Goal: Register for event/course

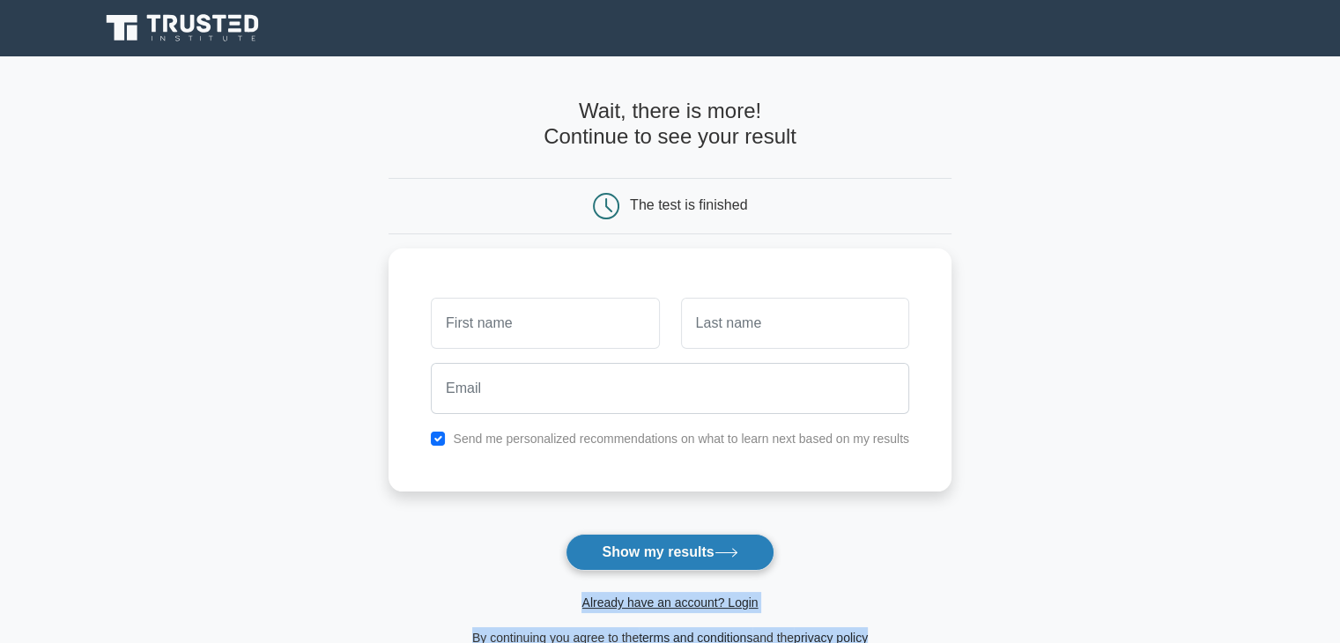
click at [634, 540] on button "Show my results" at bounding box center [670, 552] width 208 height 37
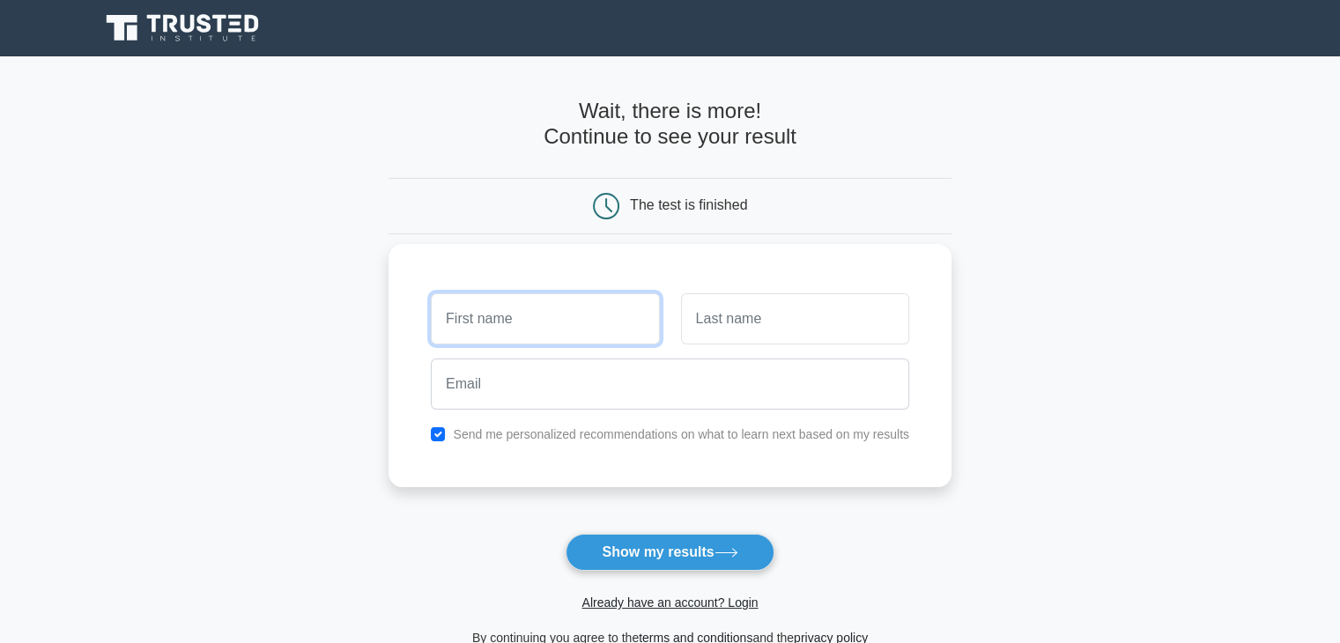
click at [499, 314] on input "text" at bounding box center [545, 318] width 228 height 51
type input "elitsa"
click at [747, 322] on input "text" at bounding box center [795, 318] width 228 height 51
type input "milsueva"
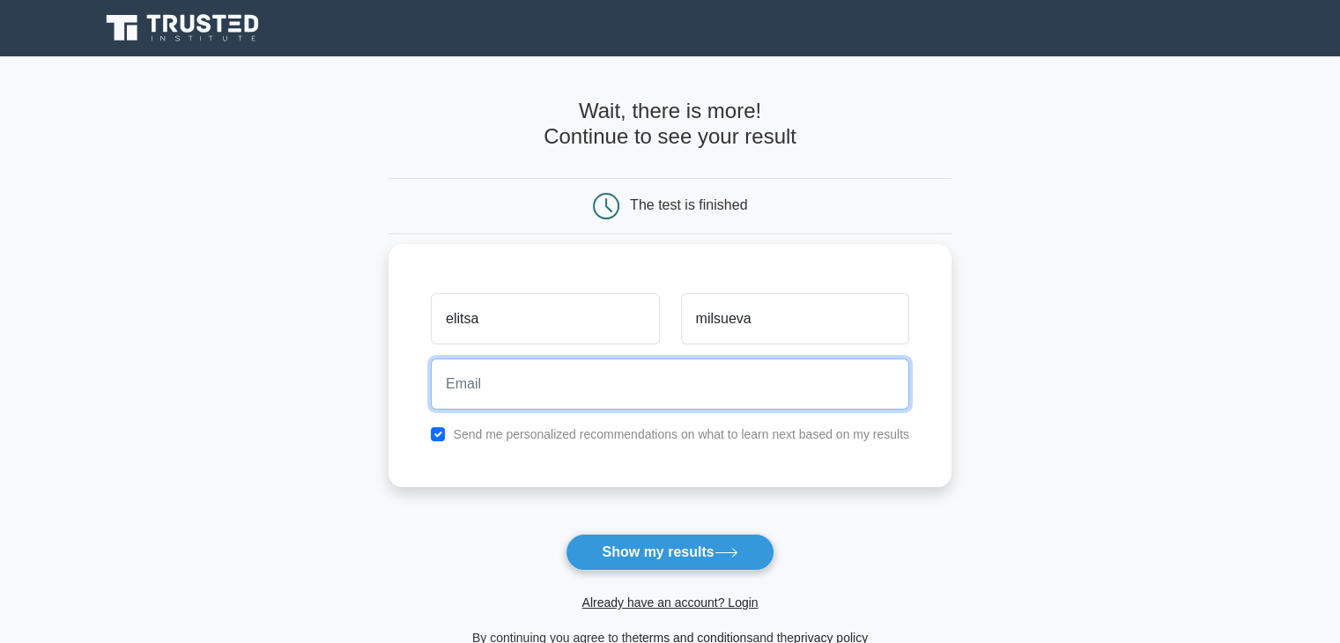
click at [746, 381] on input "email" at bounding box center [670, 384] width 478 height 51
type input "[EMAIL_ADDRESS][DOMAIN_NAME]"
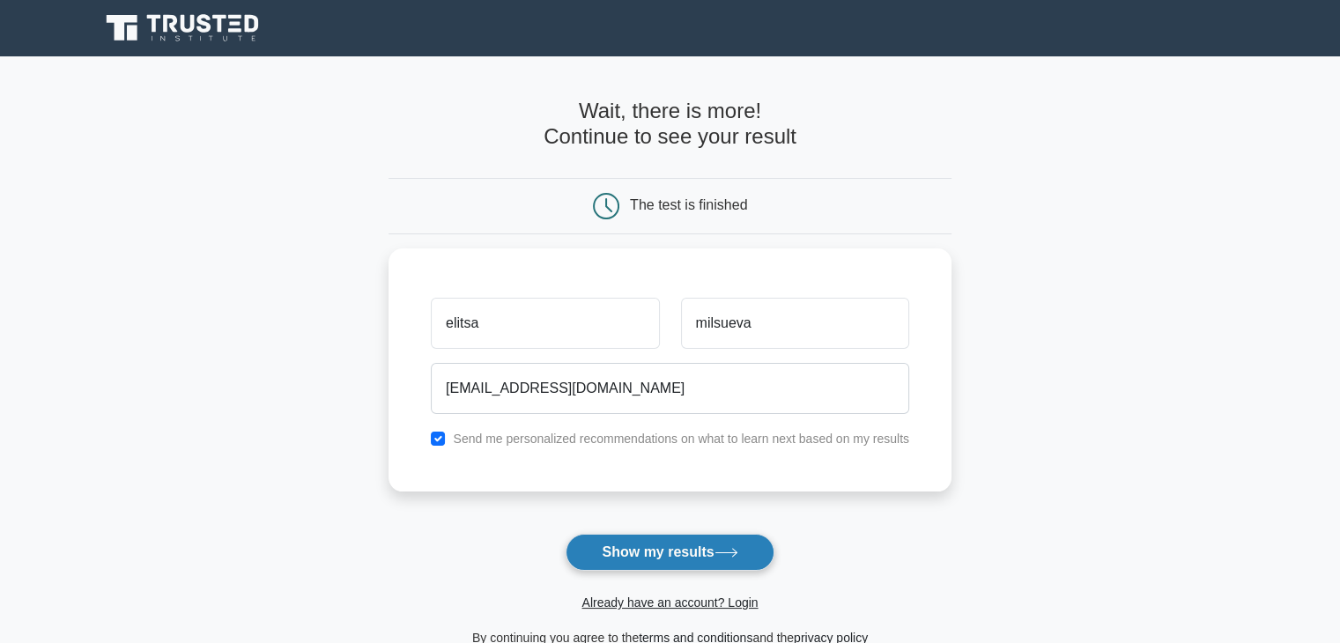
click at [646, 554] on button "Show my results" at bounding box center [670, 552] width 208 height 37
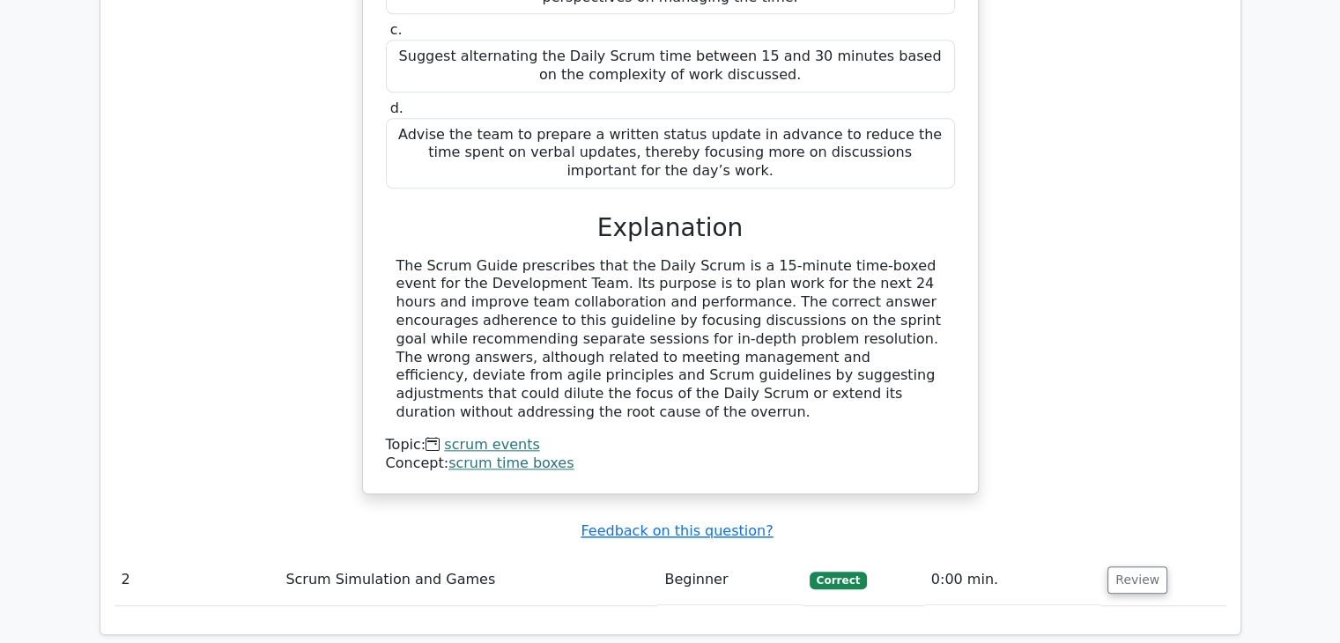
scroll to position [1706, 0]
click at [636, 554] on td "Scrum Simulation and Games" at bounding box center [467, 579] width 379 height 50
click at [1120, 566] on button "Review" at bounding box center [1137, 579] width 60 height 27
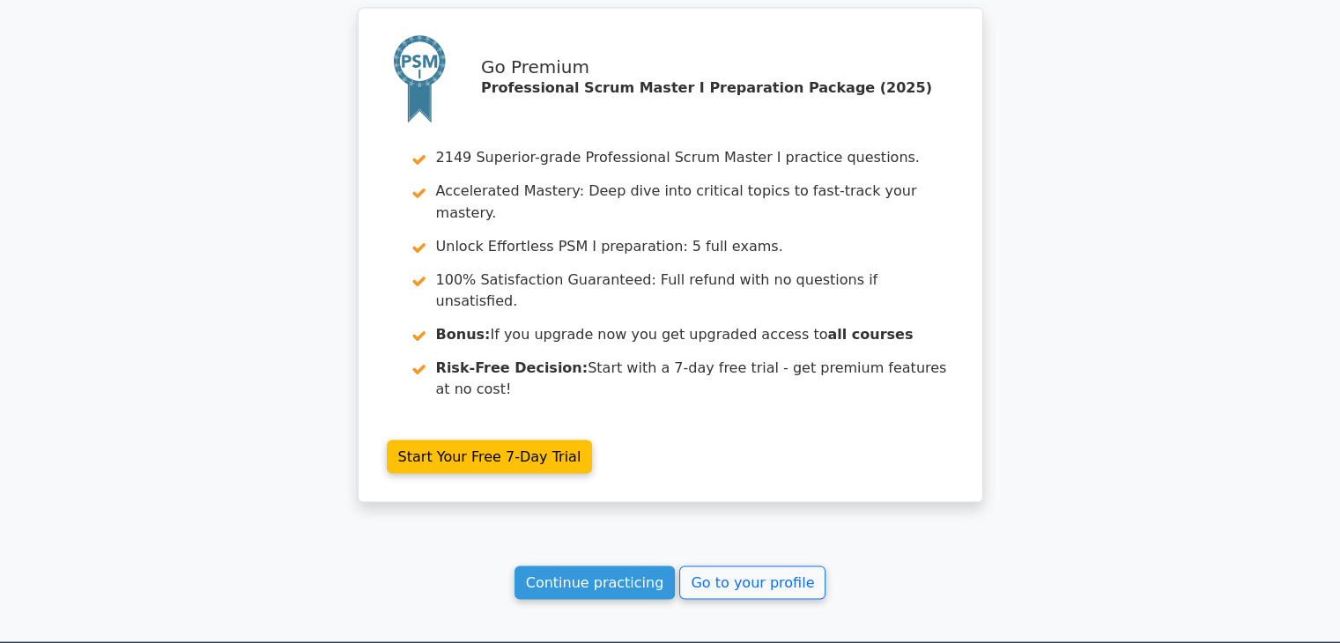
scroll to position [3168, 0]
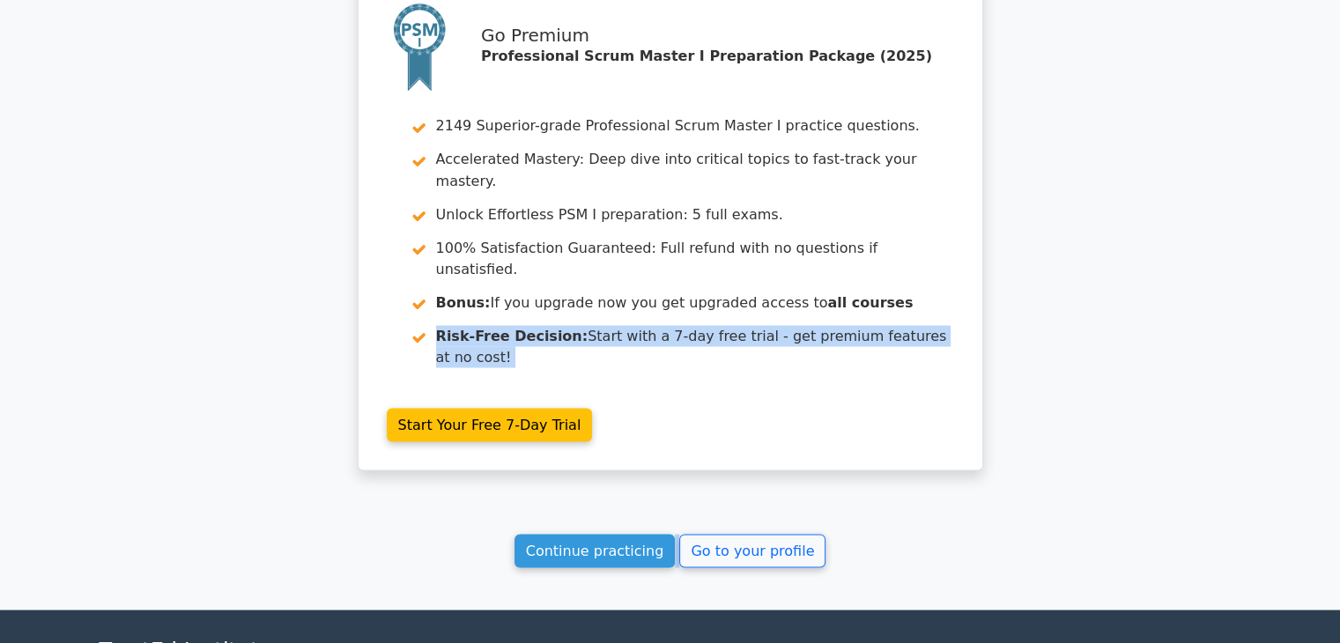
drag, startPoint x: 1338, startPoint y: 578, endPoint x: 1342, endPoint y: 144, distance: 434.3
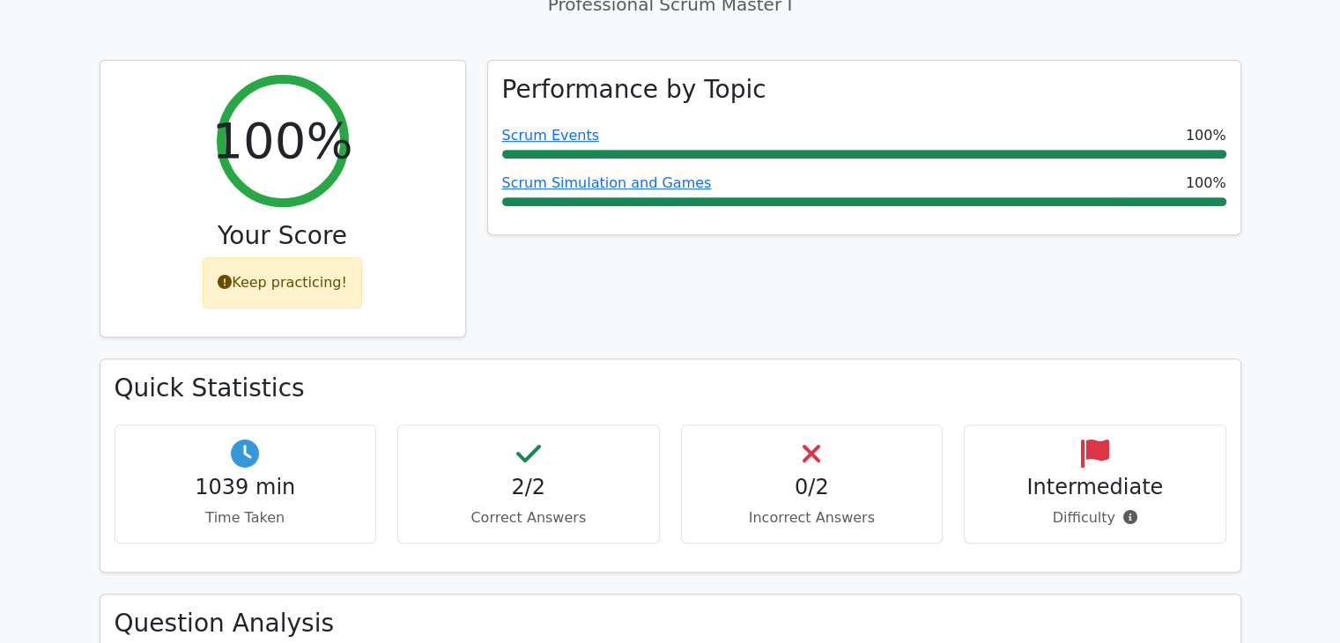
scroll to position [0, 0]
